Goal: Transaction & Acquisition: Purchase product/service

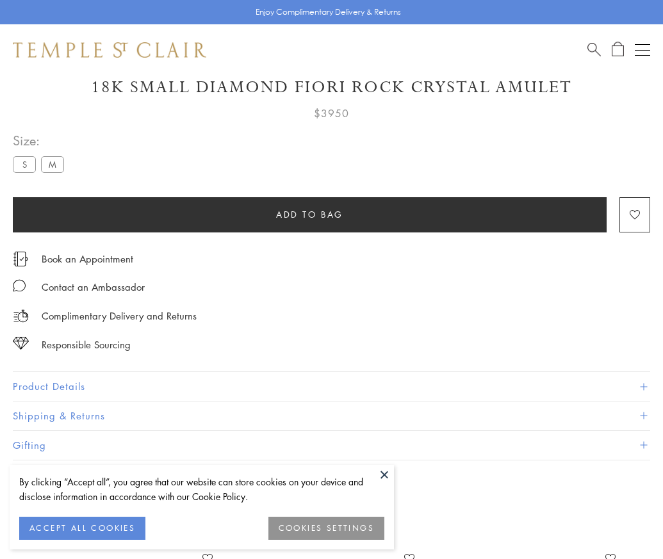
click at [309, 208] on span "Add to bag" at bounding box center [309, 215] width 67 height 14
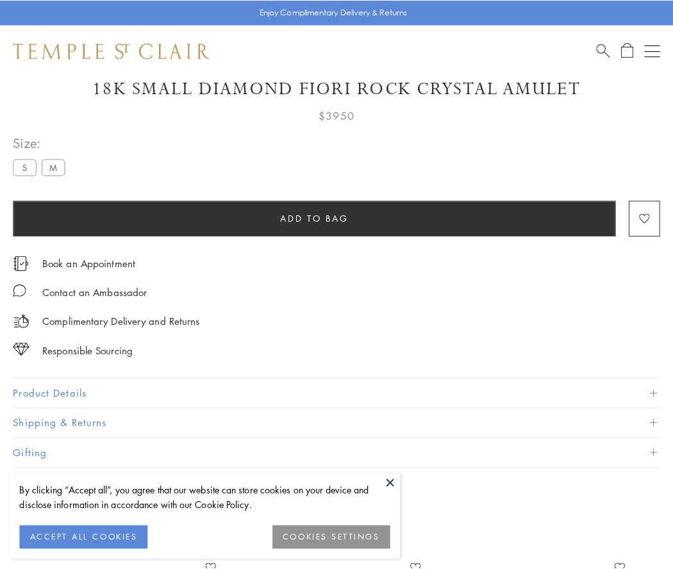
scroll to position [76, 0]
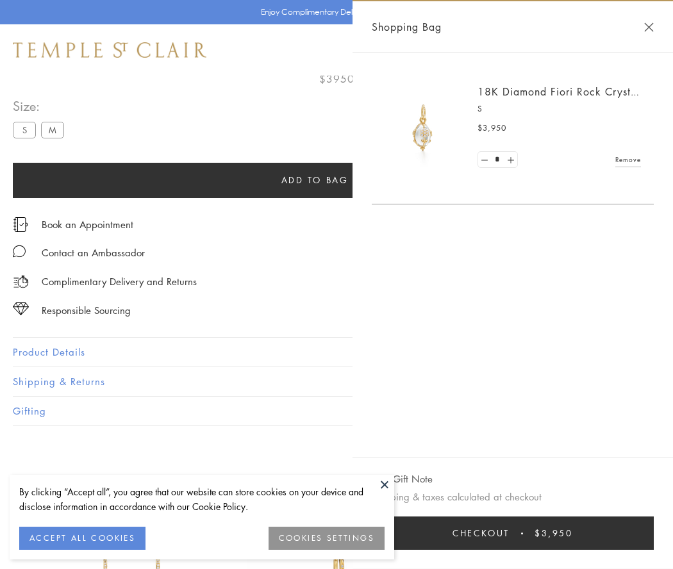
click at [513, 533] on button "Checkout $3,950" at bounding box center [513, 532] width 282 height 33
